Goal: Transaction & Acquisition: Book appointment/travel/reservation

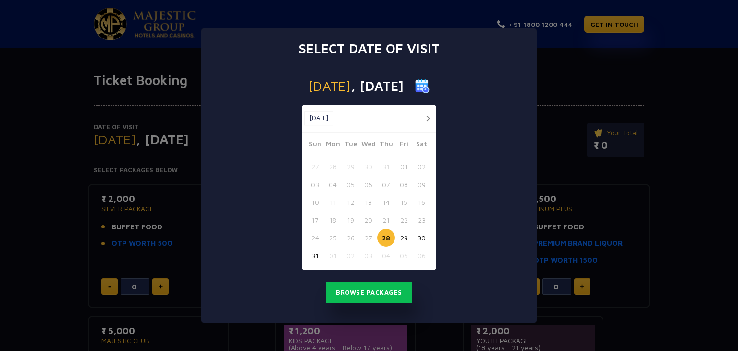
click at [426, 115] on button "button" at bounding box center [428, 118] width 12 height 12
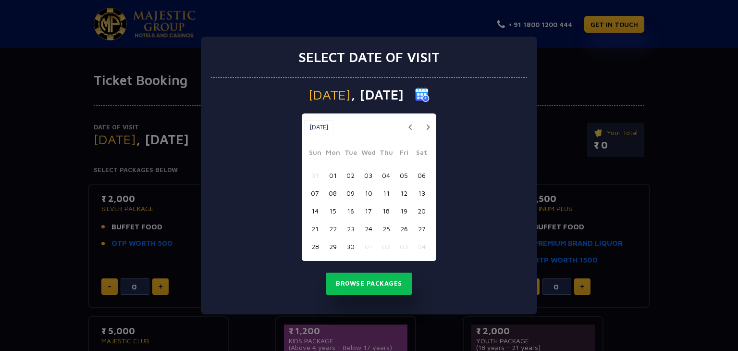
click at [386, 208] on button "18" at bounding box center [386, 211] width 18 height 18
click at [387, 285] on button "Browse Packages" at bounding box center [369, 283] width 86 height 22
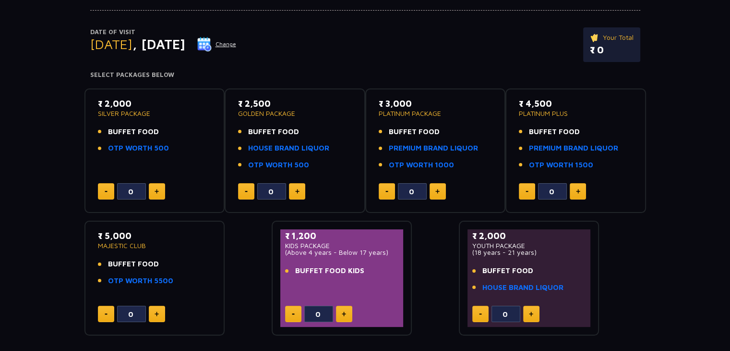
scroll to position [96, 0]
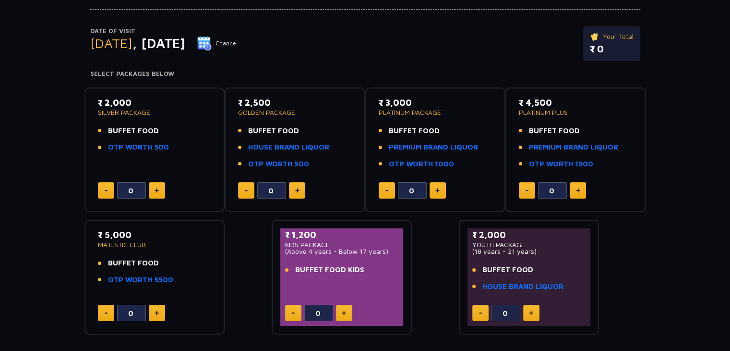
click at [576, 191] on img at bounding box center [578, 190] width 4 height 5
click at [524, 188] on button at bounding box center [527, 190] width 16 height 16
click at [525, 189] on button at bounding box center [527, 190] width 16 height 16
type input "0"
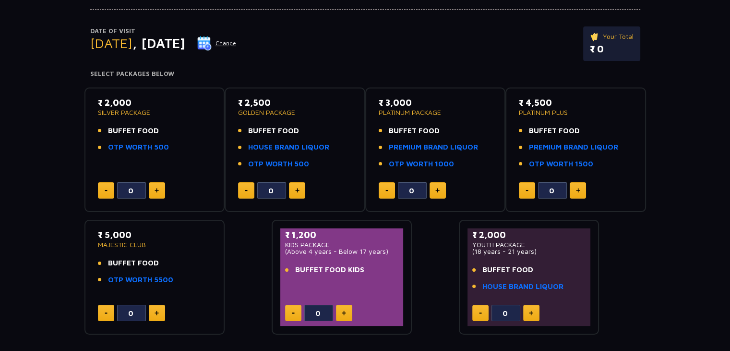
scroll to position [144, 0]
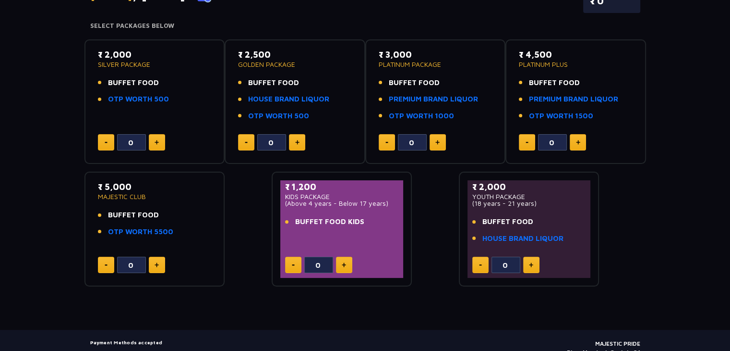
click at [156, 260] on button at bounding box center [157, 264] width 16 height 16
type input "1"
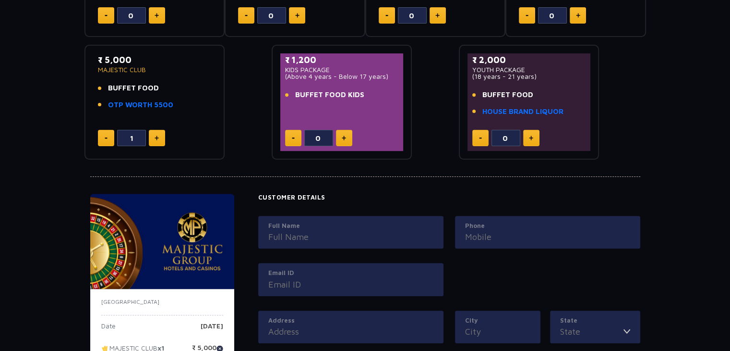
scroll to position [288, 0]
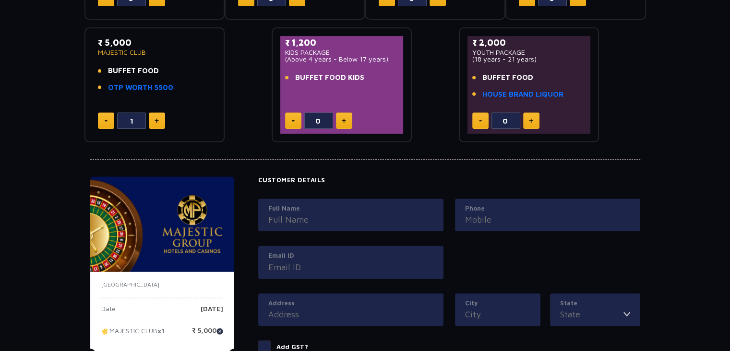
click at [280, 217] on input "Full Name" at bounding box center [350, 219] width 165 height 13
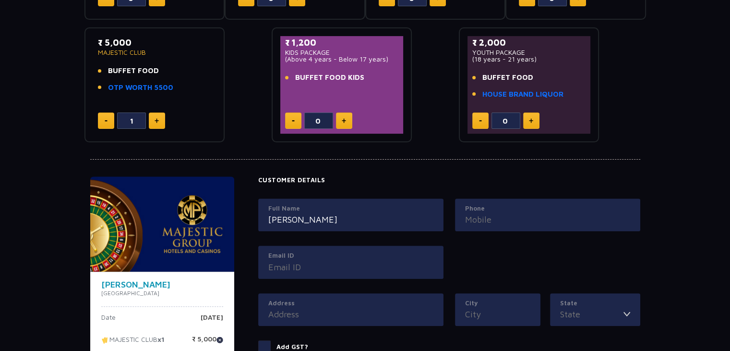
type input "[PERSON_NAME]"
type input "8309994992"
click at [351, 218] on input "[PERSON_NAME]" at bounding box center [350, 219] width 165 height 13
type input "[PERSON_NAME]"
click at [312, 266] on input "Email ID" at bounding box center [350, 266] width 165 height 13
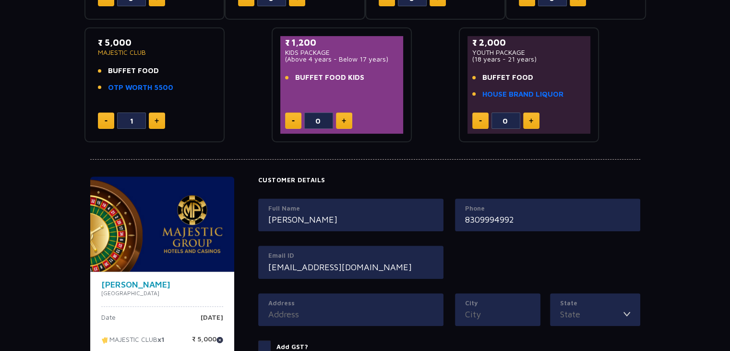
type input "[EMAIL_ADDRESS][DOMAIN_NAME]"
click at [325, 308] on input "Address" at bounding box center [350, 313] width 165 height 13
type input "palakol"
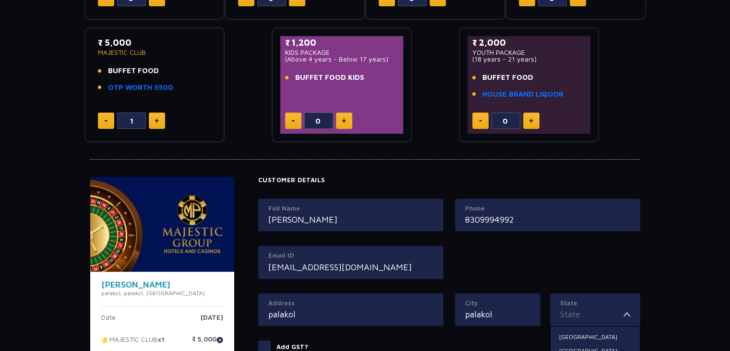
click at [611, 314] on input "State" at bounding box center [591, 313] width 63 height 13
drag, startPoint x: 601, startPoint y: 331, endPoint x: 596, endPoint y: 329, distance: 6.2
click at [601, 331] on li "[GEOGRAPHIC_DATA]" at bounding box center [595, 336] width 89 height 12
type input "[GEOGRAPHIC_DATA]"
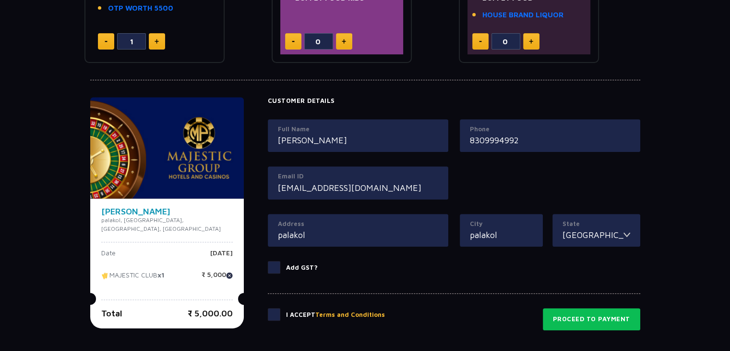
scroll to position [384, 0]
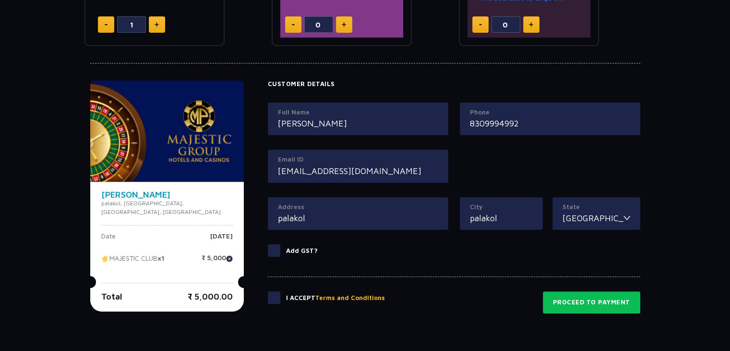
click at [347, 221] on input "palakol" at bounding box center [358, 217] width 160 height 13
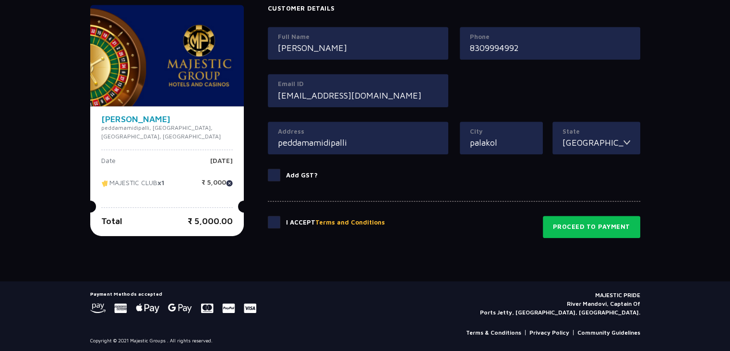
scroll to position [461, 0]
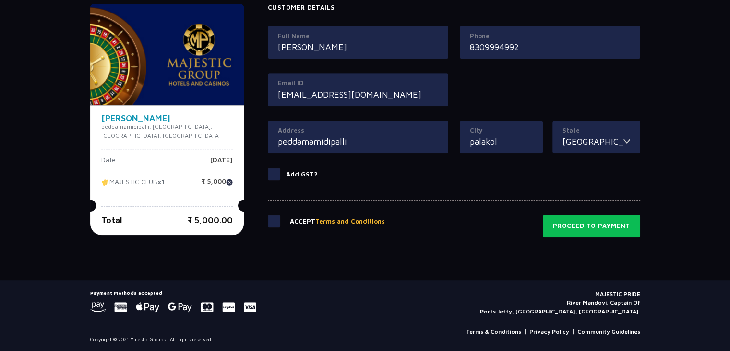
type input "peddamamidipalli"
click at [270, 221] on span at bounding box center [274, 221] width 12 height 12
click at [0, 0] on input "checkbox" at bounding box center [0, 0] width 0 height 0
click at [554, 230] on button "Proceed to Payment" at bounding box center [591, 226] width 97 height 22
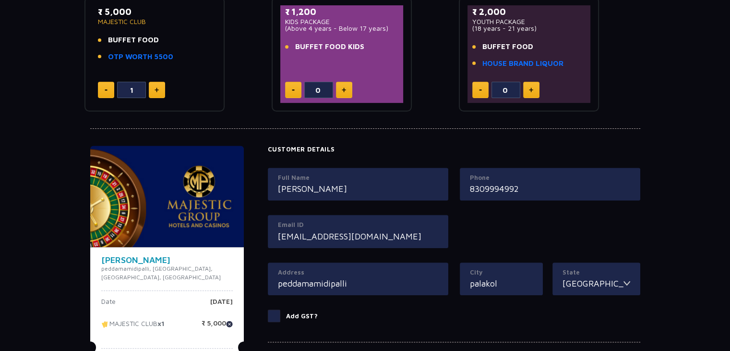
scroll to position [268, 0]
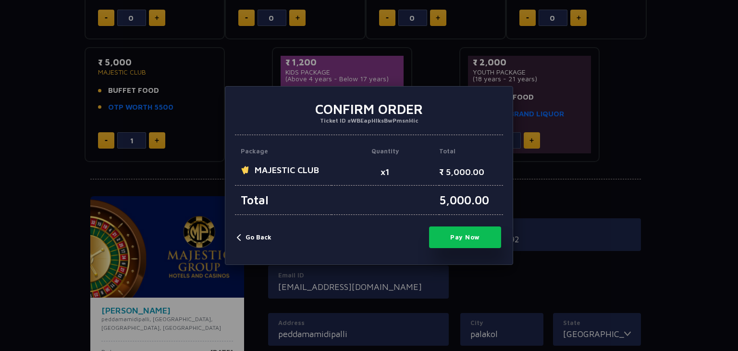
click at [446, 235] on button "Pay Now" at bounding box center [465, 237] width 72 height 22
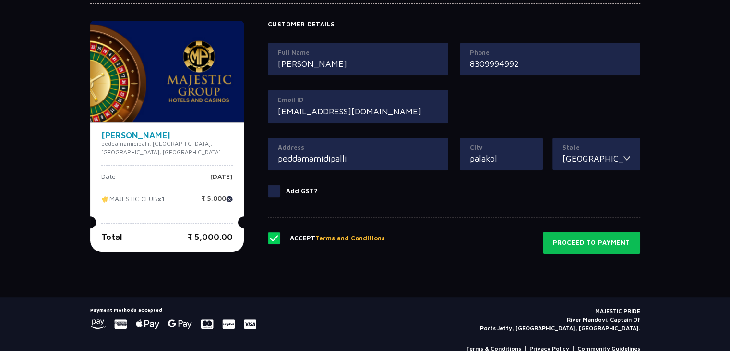
scroll to position [461, 0]
